Goal: Information Seeking & Learning: Find specific fact

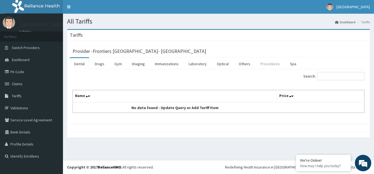
click at [266, 65] on link "Procedures" at bounding box center [270, 64] width 28 height 12
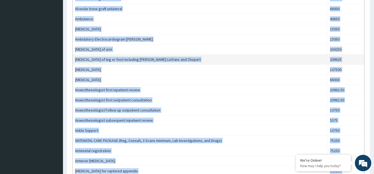
scroll to position [305, 0]
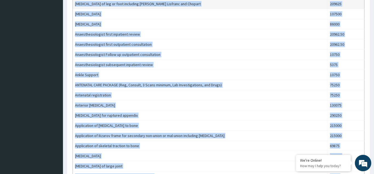
drag, startPoint x: 259, startPoint y: 142, endPoint x: 260, endPoint y: 187, distance: 45.2
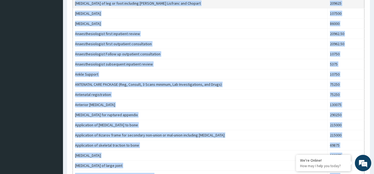
click at [260, 174] on tbody "[MEDICAL_DATA] coil insertion 45150 Above Elbow cast 18920 Above Knee cast 1892…" at bounding box center [219, 59] width 292 height 507
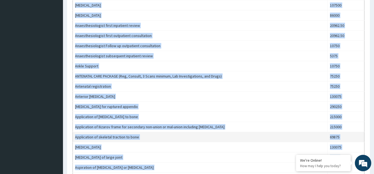
click at [263, 136] on td "Application of skeletal traction to bone" at bounding box center [200, 137] width 255 height 10
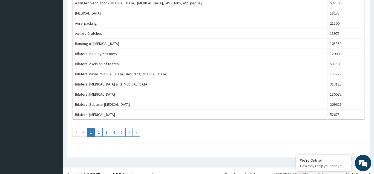
scroll to position [497, 0]
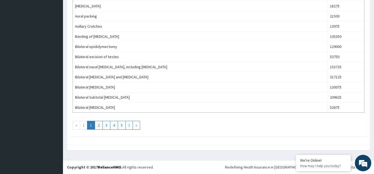
drag, startPoint x: 263, startPoint y: 123, endPoint x: 260, endPoint y: 187, distance: 63.3
click at [99, 127] on link "2" at bounding box center [99, 125] width 8 height 9
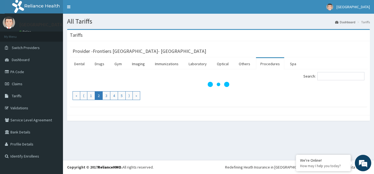
scroll to position [0, 0]
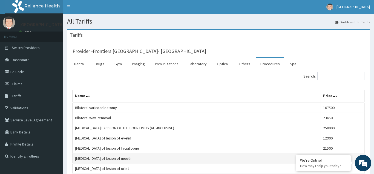
click at [205, 157] on td "[MEDICAL_DATA] of lesion of mouth" at bounding box center [197, 158] width 248 height 10
drag, startPoint x: 205, startPoint y: 157, endPoint x: 202, endPoint y: 187, distance: 30.2
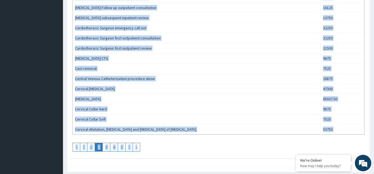
scroll to position [497, 0]
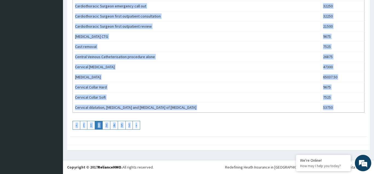
drag, startPoint x: 219, startPoint y: 143, endPoint x: 218, endPoint y: 187, distance: 43.8
click at [113, 126] on link "4" at bounding box center [114, 125] width 8 height 9
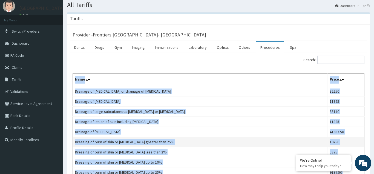
scroll to position [33, 0]
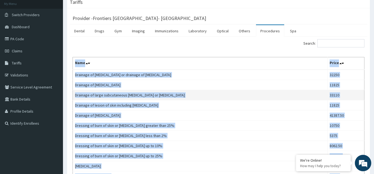
click at [259, 98] on td "Drainage of large subcutaneous [MEDICAL_DATA] or [MEDICAL_DATA]" at bounding box center [200, 95] width 255 height 10
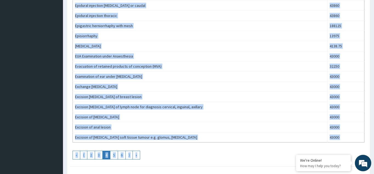
scroll to position [497, 0]
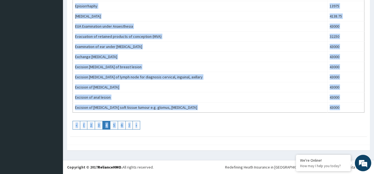
drag, startPoint x: 262, startPoint y: 108, endPoint x: 262, endPoint y: 187, distance: 78.6
click at [123, 125] on link "6" at bounding box center [122, 125] width 8 height 9
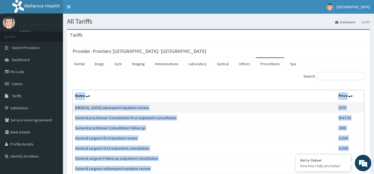
scroll to position [11, 0]
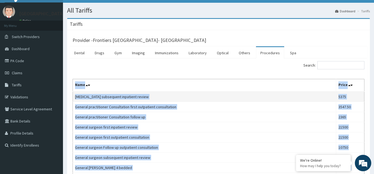
click at [231, 94] on td "[MEDICAL_DATA] subsequent inpatient review" at bounding box center [204, 96] width 263 height 10
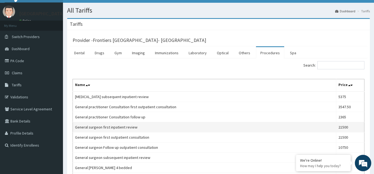
drag, startPoint x: 231, startPoint y: 94, endPoint x: 234, endPoint y: 125, distance: 30.8
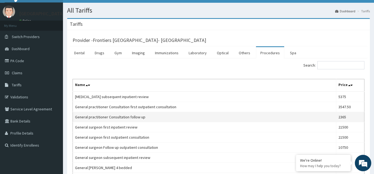
click at [250, 114] on td "General practitioner Consultation follow up" at bounding box center [204, 117] width 263 height 10
click at [173, 114] on td "General practitioner Consultation follow up" at bounding box center [204, 117] width 263 height 10
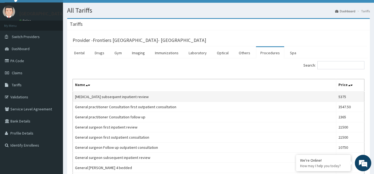
drag, startPoint x: 140, startPoint y: 116, endPoint x: 149, endPoint y: 94, distance: 23.7
click at [149, 94] on td "[MEDICAL_DATA] subsequent inpatient review" at bounding box center [204, 96] width 263 height 10
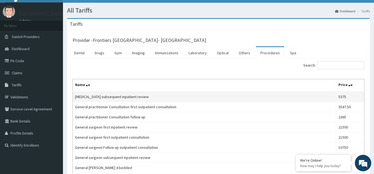
click at [149, 94] on td "[MEDICAL_DATA] subsequent inpatient review" at bounding box center [204, 96] width 263 height 10
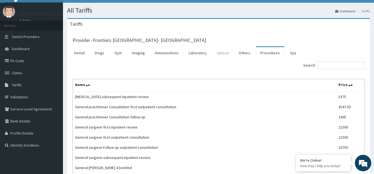
click at [230, 51] on link "Optical" at bounding box center [222, 53] width 21 height 12
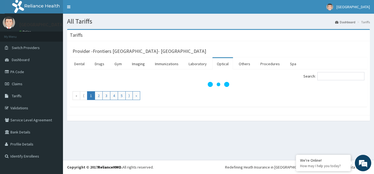
scroll to position [0, 0]
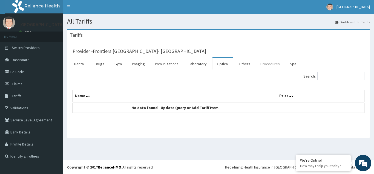
click at [263, 65] on link "Procedures" at bounding box center [270, 64] width 28 height 12
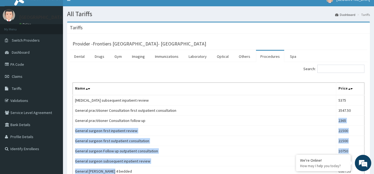
drag, startPoint x: 262, startPoint y: 126, endPoint x: 259, endPoint y: 174, distance: 48.0
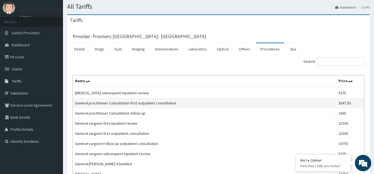
click at [257, 100] on td "General practitioner Consultation first outpatient consultation" at bounding box center [204, 103] width 263 height 10
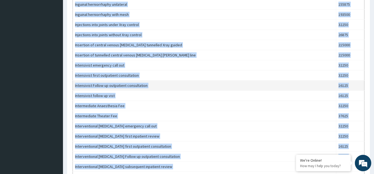
scroll to position [497, 0]
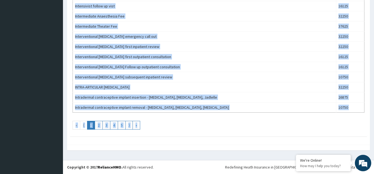
drag, startPoint x: 257, startPoint y: 100, endPoint x: 262, endPoint y: 187, distance: 87.2
click at [121, 126] on link "5" at bounding box center [122, 125] width 8 height 9
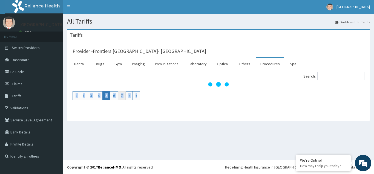
click at [122, 97] on link "7" at bounding box center [122, 95] width 8 height 9
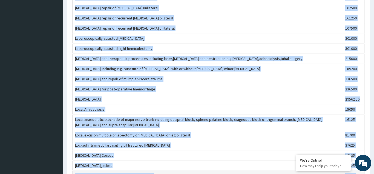
scroll to position [394, 0]
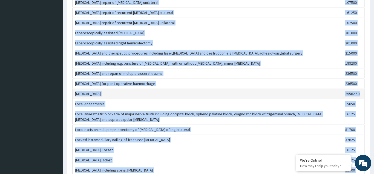
click at [217, 95] on td "[MEDICAL_DATA]" at bounding box center [208, 94] width 270 height 10
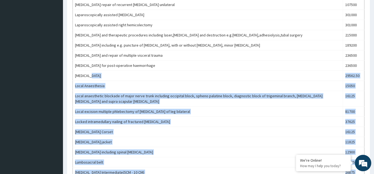
scroll to position [508, 0]
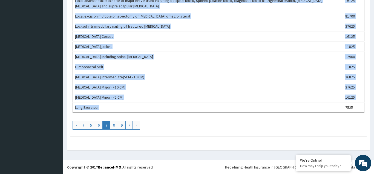
drag, startPoint x: 217, startPoint y: 95, endPoint x: 214, endPoint y: 184, distance: 88.5
click at [122, 126] on link "9" at bounding box center [122, 125] width 8 height 9
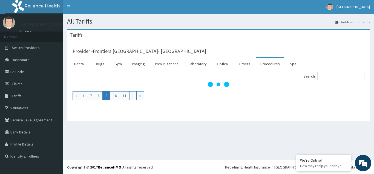
scroll to position [0, 0]
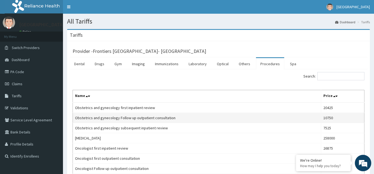
click at [220, 113] on td "Obstetrics and gynecology Follow up outpatient consultation" at bounding box center [197, 118] width 248 height 10
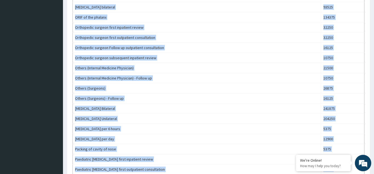
scroll to position [469, 0]
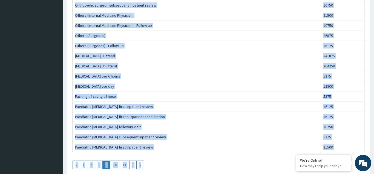
drag, startPoint x: 220, startPoint y: 113, endPoint x: 231, endPoint y: 187, distance: 74.2
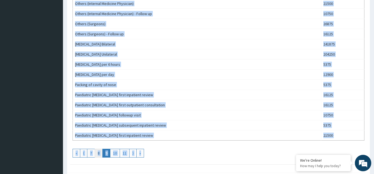
click at [100, 154] on link "8" at bounding box center [99, 153] width 8 height 9
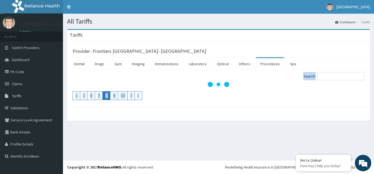
scroll to position [0, 0]
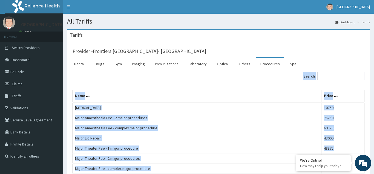
click at [215, 97] on th "Name" at bounding box center [197, 96] width 249 height 13
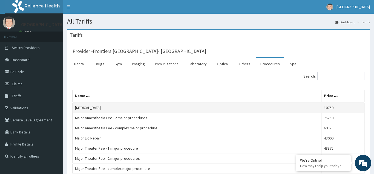
click at [215, 108] on td "[MEDICAL_DATA]" at bounding box center [197, 107] width 249 height 10
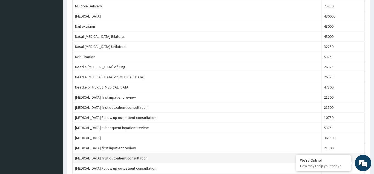
scroll to position [327, 0]
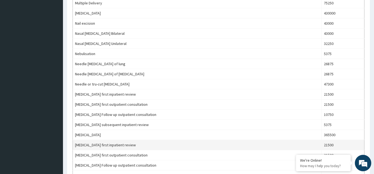
drag, startPoint x: 215, startPoint y: 108, endPoint x: 222, endPoint y: 143, distance: 35.7
click at [222, 143] on tbody "[MEDICAL_DATA] 10750 Major Anaesthesia Fee - 2 major procedures 75250 Major Ana…" at bounding box center [219, 28] width 292 height 507
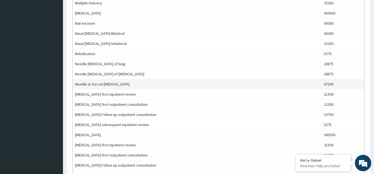
click at [242, 88] on td "Needle or tru-cut [MEDICAL_DATA]" at bounding box center [197, 84] width 249 height 10
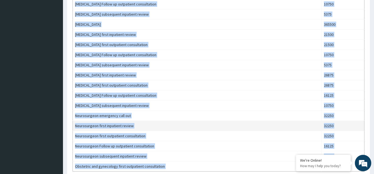
scroll to position [479, 0]
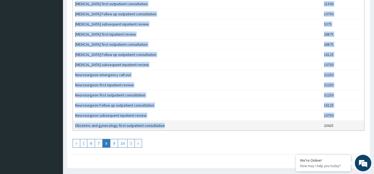
drag, startPoint x: 242, startPoint y: 88, endPoint x: 237, endPoint y: 128, distance: 39.5
click at [77, 145] on link "«" at bounding box center [77, 143] width 8 height 9
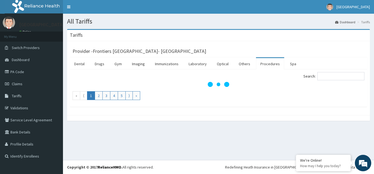
scroll to position [0, 0]
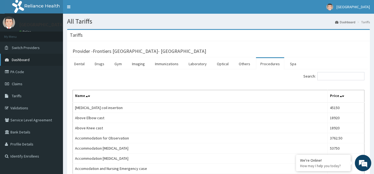
click at [37, 59] on link "Dashboard" at bounding box center [31, 60] width 63 height 12
